Goal: Task Accomplishment & Management: Manage account settings

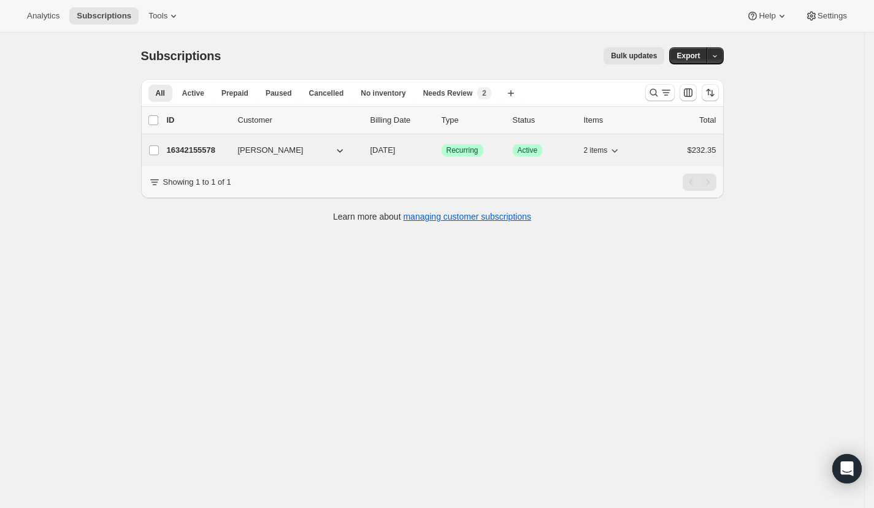
click at [199, 145] on p "16342155578" at bounding box center [197, 150] width 61 height 12
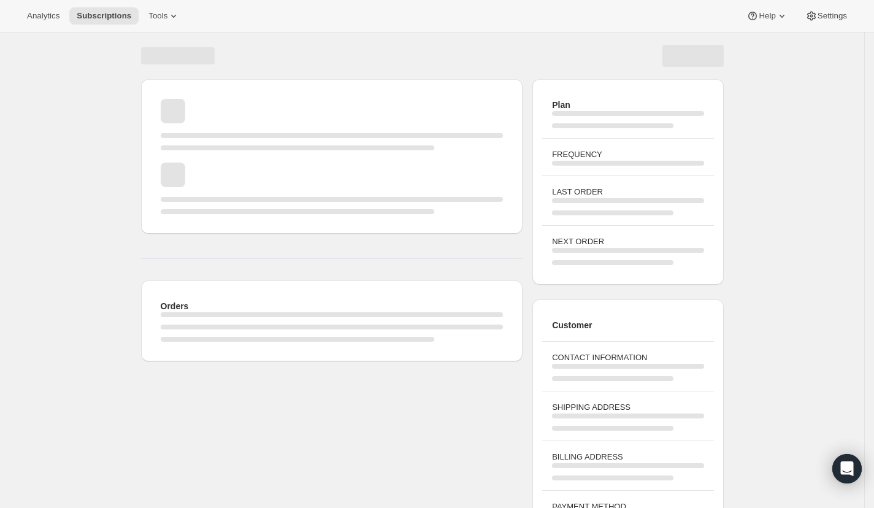
click at [199, 149] on div "Page loading" at bounding box center [298, 147] width 274 height 5
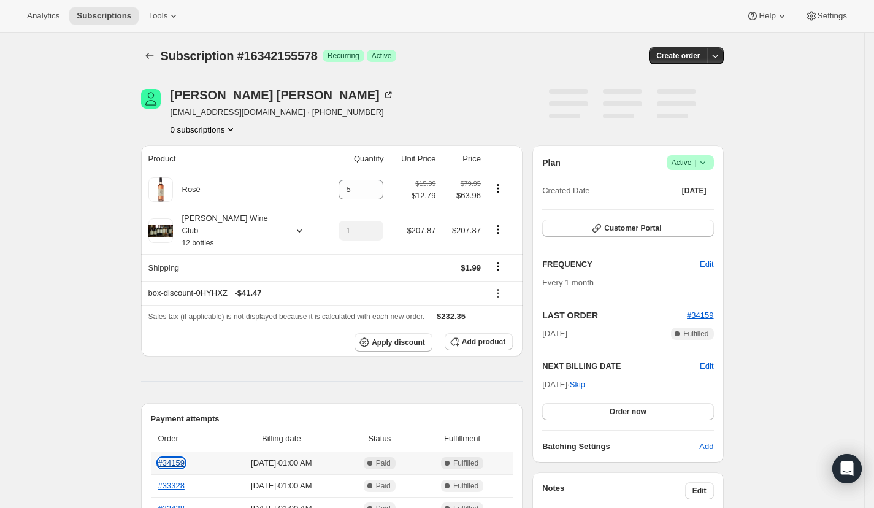
click at [175, 458] on link "#34159" at bounding box center [171, 462] width 26 height 9
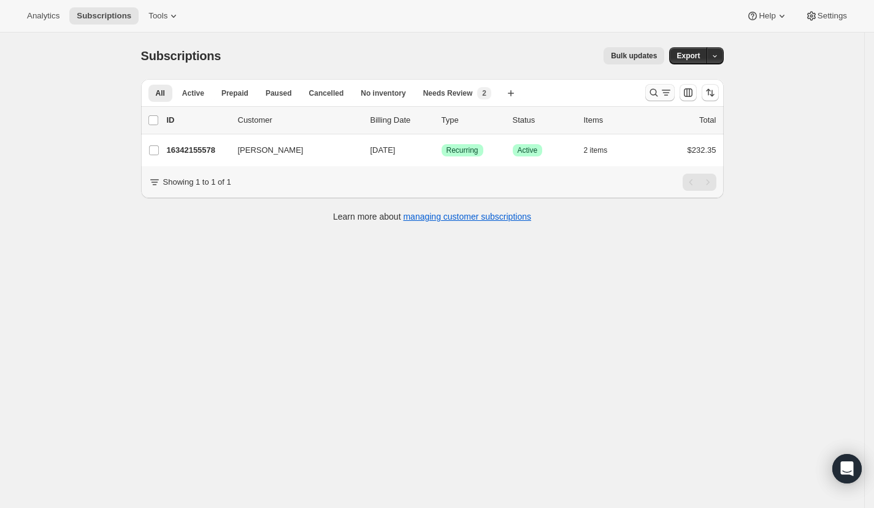
click at [658, 89] on icon "Search and filter results" at bounding box center [654, 92] width 12 height 12
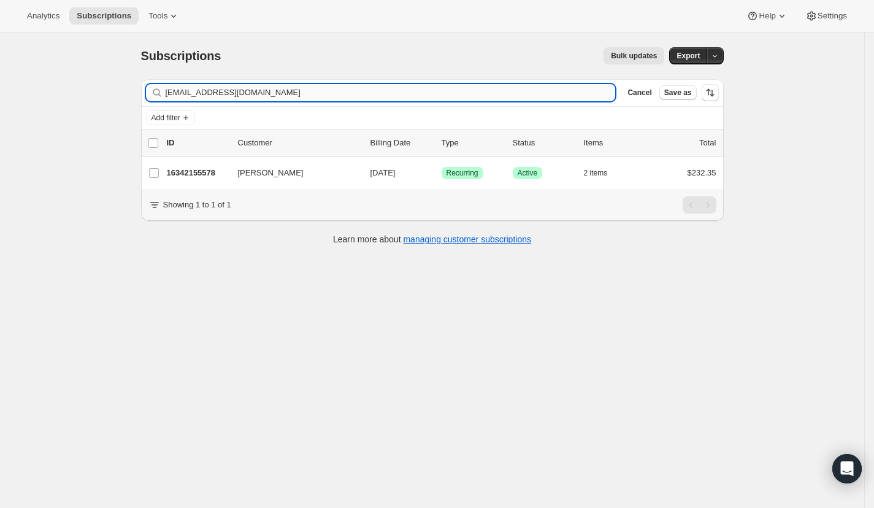
click at [582, 86] on input "[EMAIL_ADDRESS][DOMAIN_NAME]" at bounding box center [391, 92] width 450 height 17
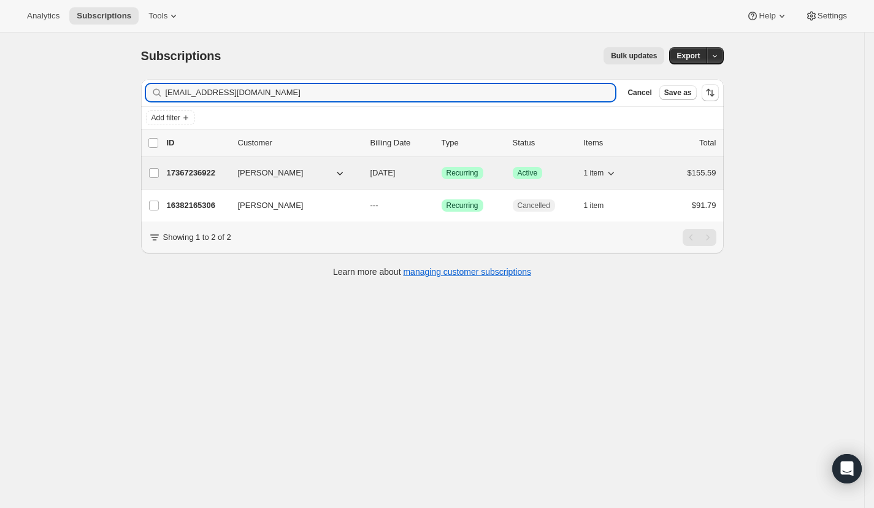
type input "[EMAIL_ADDRESS][DOMAIN_NAME]"
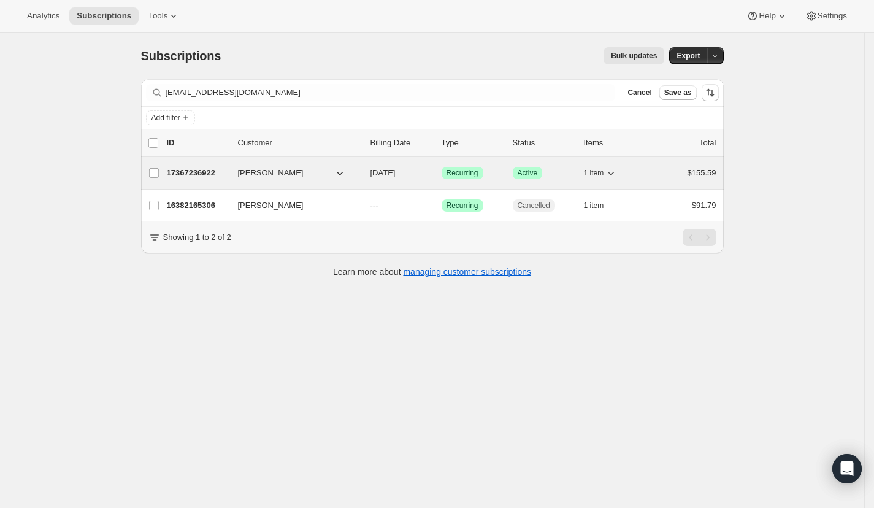
click at [205, 170] on p "17367236922" at bounding box center [197, 173] width 61 height 12
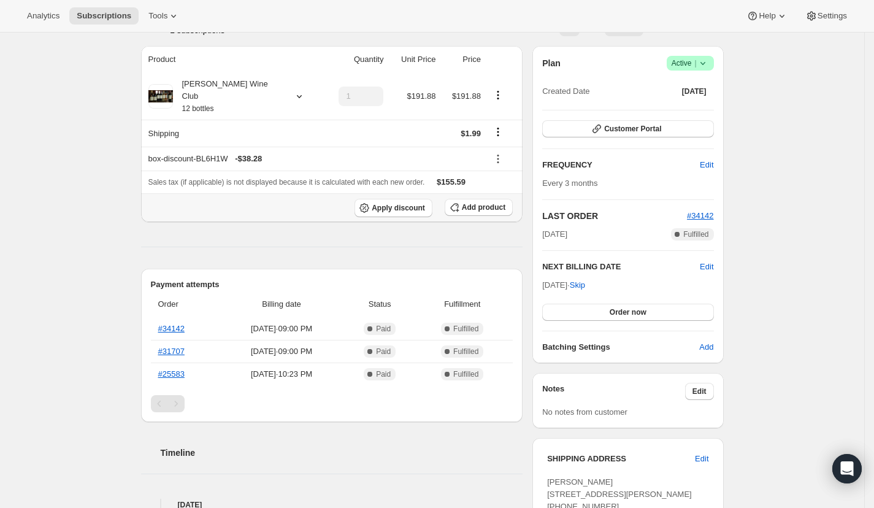
scroll to position [118, 0]
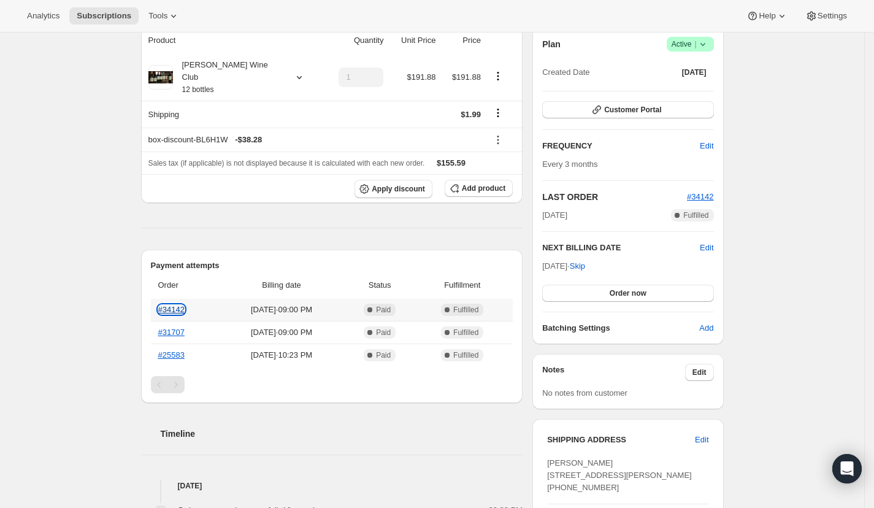
click at [182, 305] on link "#34142" at bounding box center [171, 309] width 26 height 9
click at [710, 147] on span "Edit" at bounding box center [706, 146] width 13 height 12
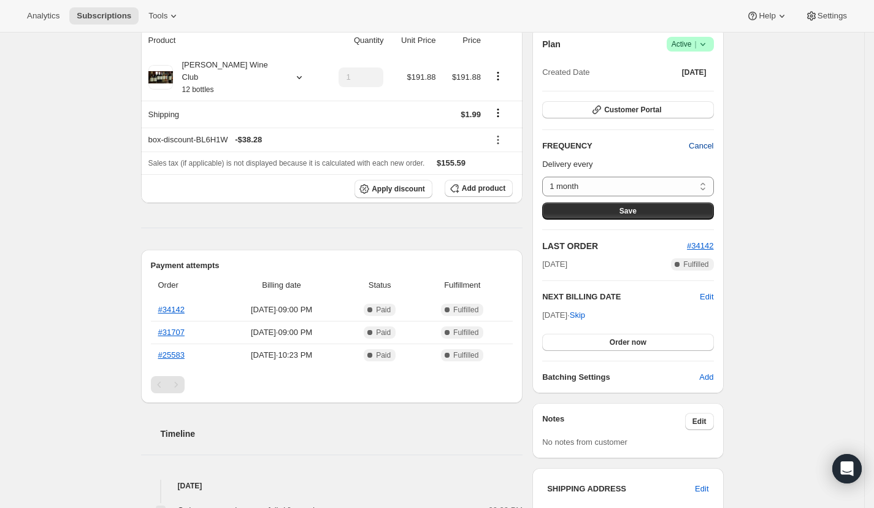
click at [710, 147] on span "Cancel" at bounding box center [701, 146] width 25 height 12
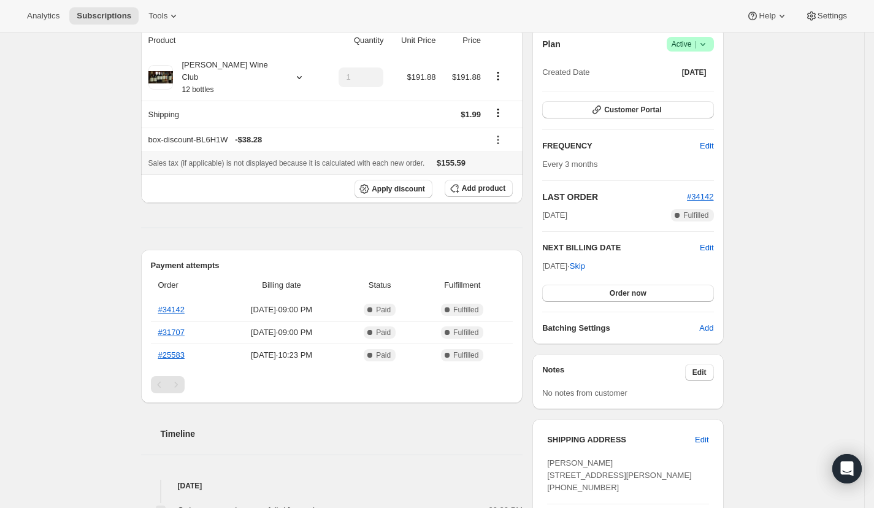
scroll to position [0, 0]
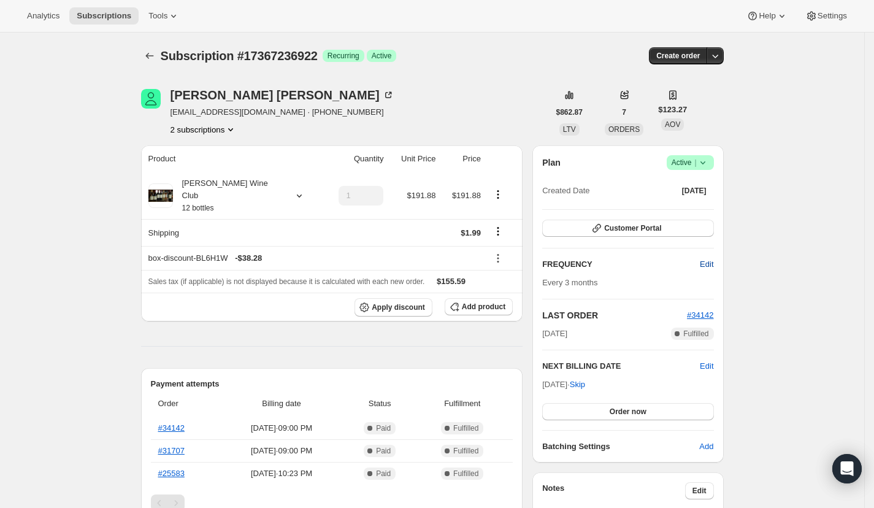
click at [713, 264] on span "Edit" at bounding box center [706, 264] width 13 height 12
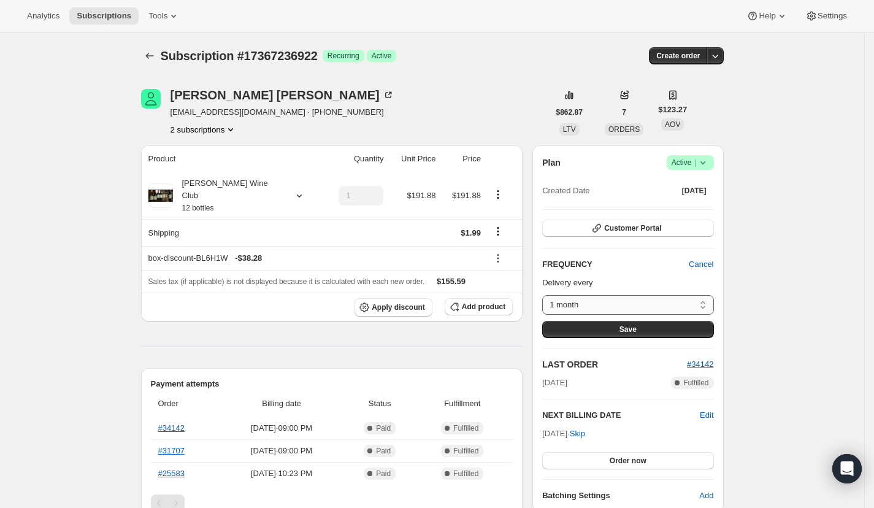
click at [645, 305] on select "1 month 2 months 3 months Custom..." at bounding box center [627, 305] width 171 height 20
click at [633, 324] on span "Save" at bounding box center [627, 329] width 17 height 10
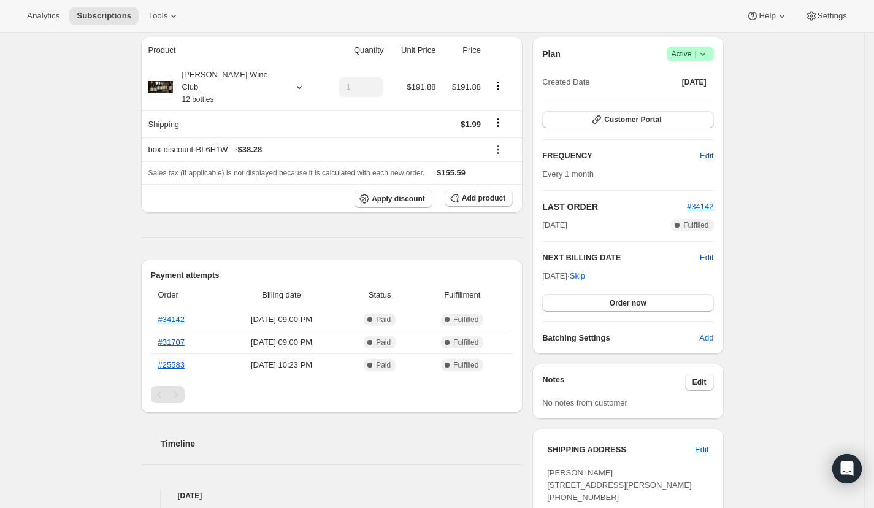
scroll to position [242, 0]
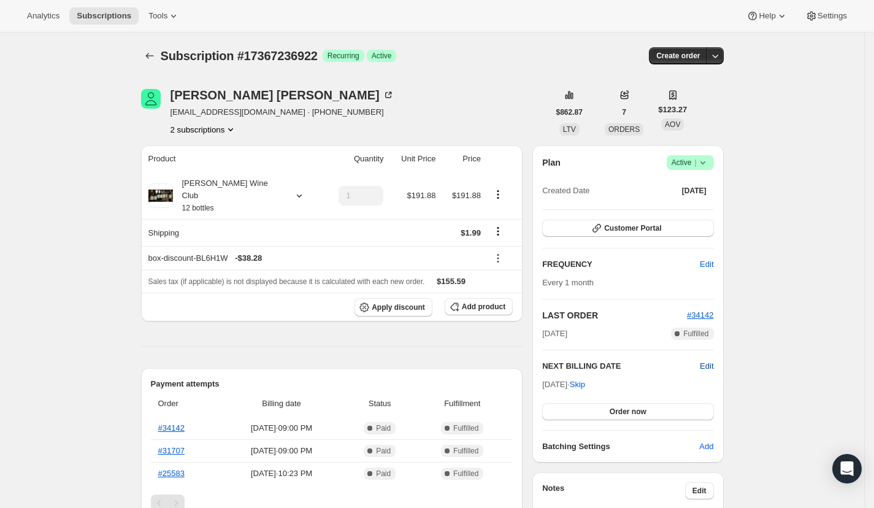
click at [705, 362] on span "Edit" at bounding box center [706, 366] width 13 height 12
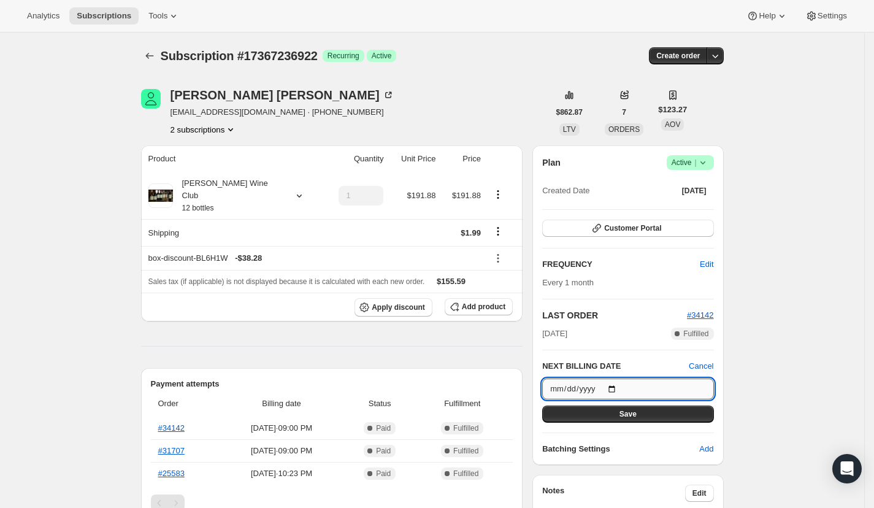
click at [619, 385] on input "2025-11-04" at bounding box center [627, 388] width 171 height 21
click at [622, 380] on input "2025-09-04" at bounding box center [627, 388] width 171 height 21
click at [620, 388] on input "2025-09-04" at bounding box center [627, 388] width 171 height 21
click at [625, 386] on input "2025-09-04" at bounding box center [627, 388] width 171 height 21
type input "2025-09-05"
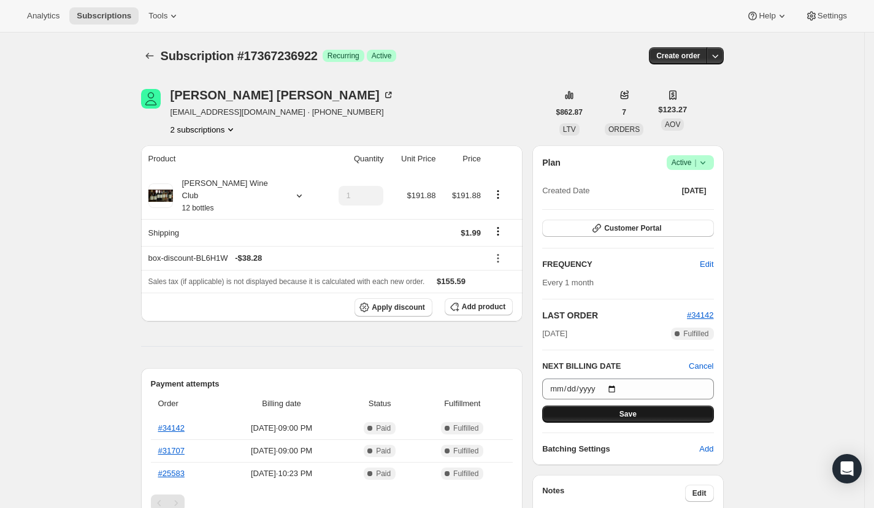
click at [603, 410] on button "Save" at bounding box center [627, 413] width 171 height 17
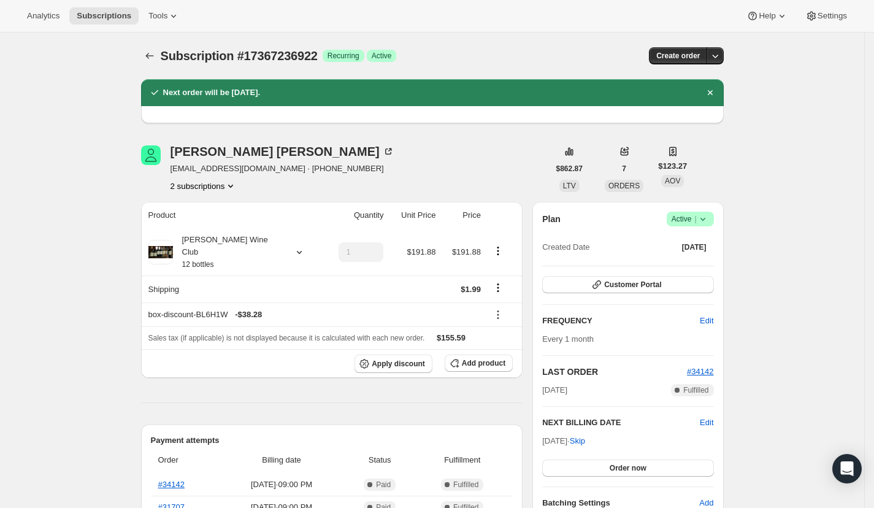
drag, startPoint x: 605, startPoint y: 440, endPoint x: 699, endPoint y: 430, distance: 94.3
click at [699, 430] on div "NEXT BILLING DATE Edit Sep 6, 2025 · Skip Order now" at bounding box center [627, 446] width 171 height 60
click at [705, 423] on span "Edit" at bounding box center [706, 422] width 13 height 12
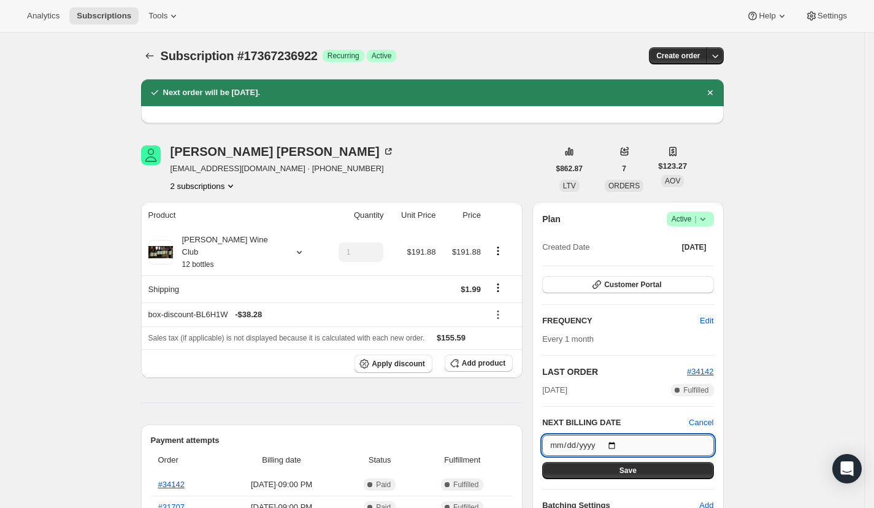
click at [622, 438] on input "2025-09-06" at bounding box center [627, 445] width 171 height 21
type input "2025-09-04"
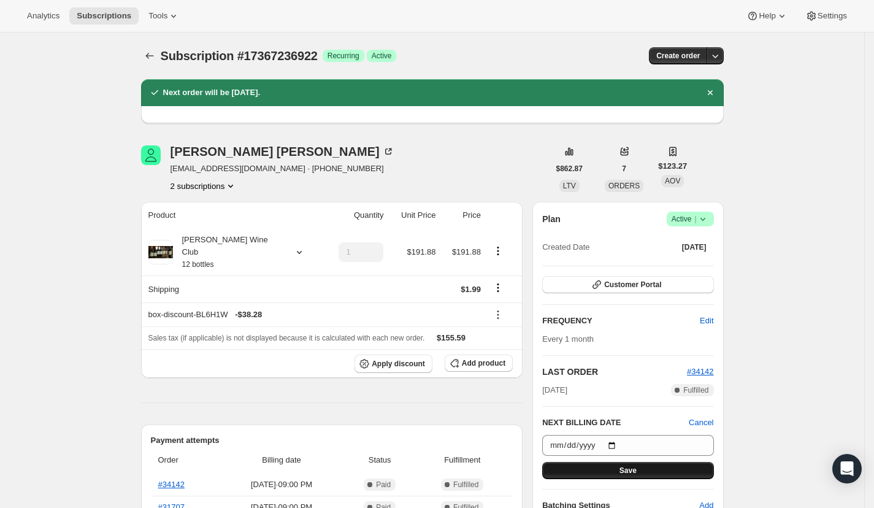
click at [612, 462] on button "Save" at bounding box center [627, 470] width 171 height 17
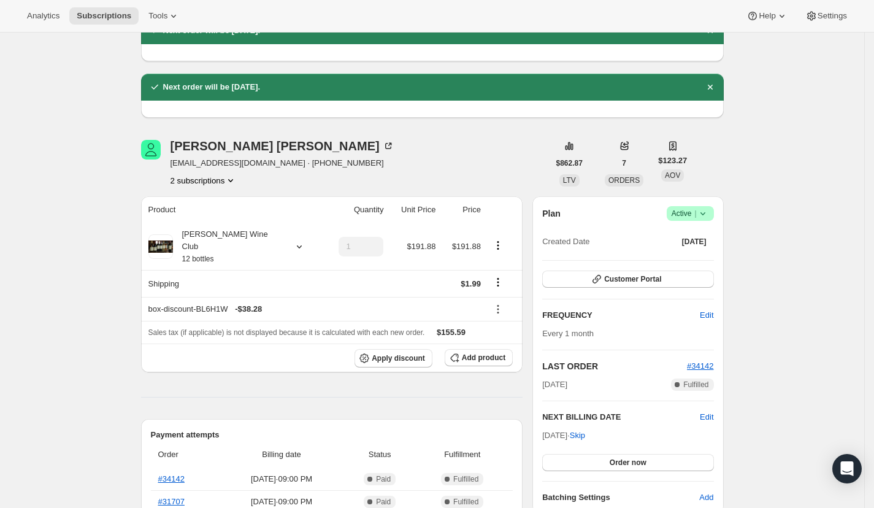
scroll to position [65, 0]
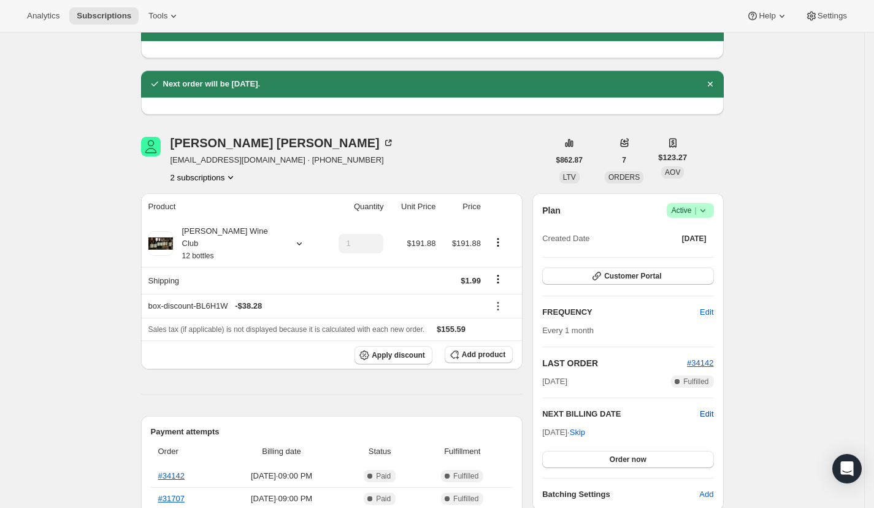
click at [711, 415] on span "Edit" at bounding box center [706, 414] width 13 height 12
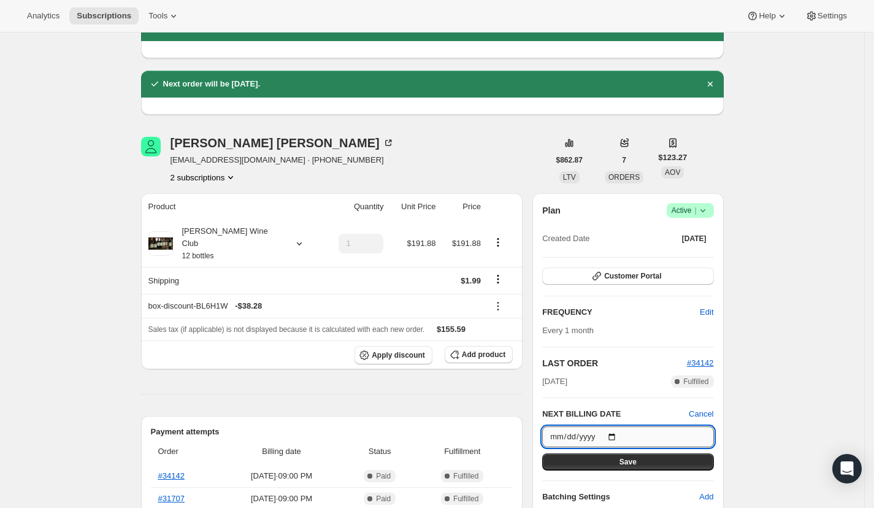
click at [621, 432] on input "2025-09-05" at bounding box center [627, 436] width 171 height 21
type input "2025-09-03"
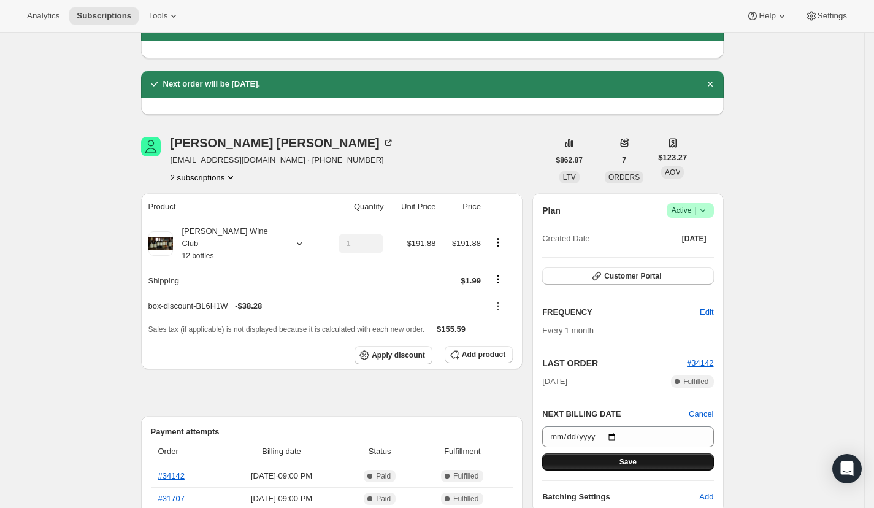
click at [627, 463] on span "Save" at bounding box center [627, 462] width 17 height 10
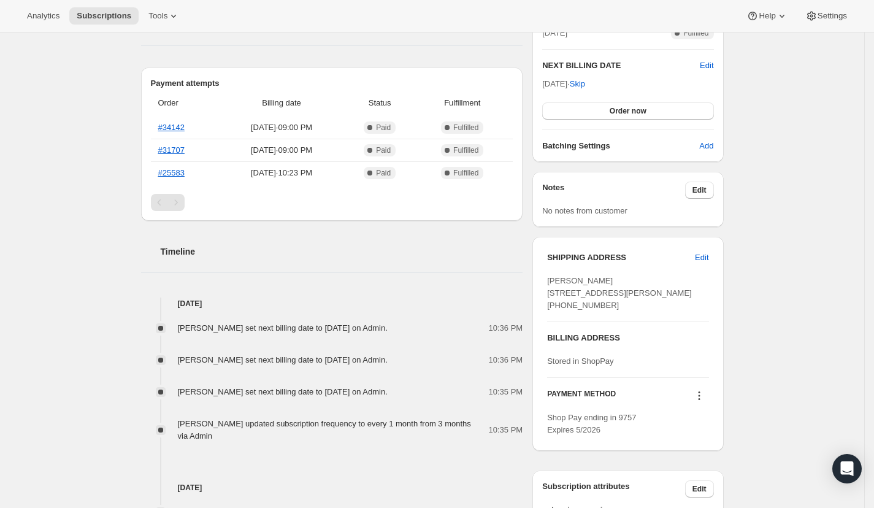
scroll to position [514, 0]
